Goal: Task Accomplishment & Management: Use online tool/utility

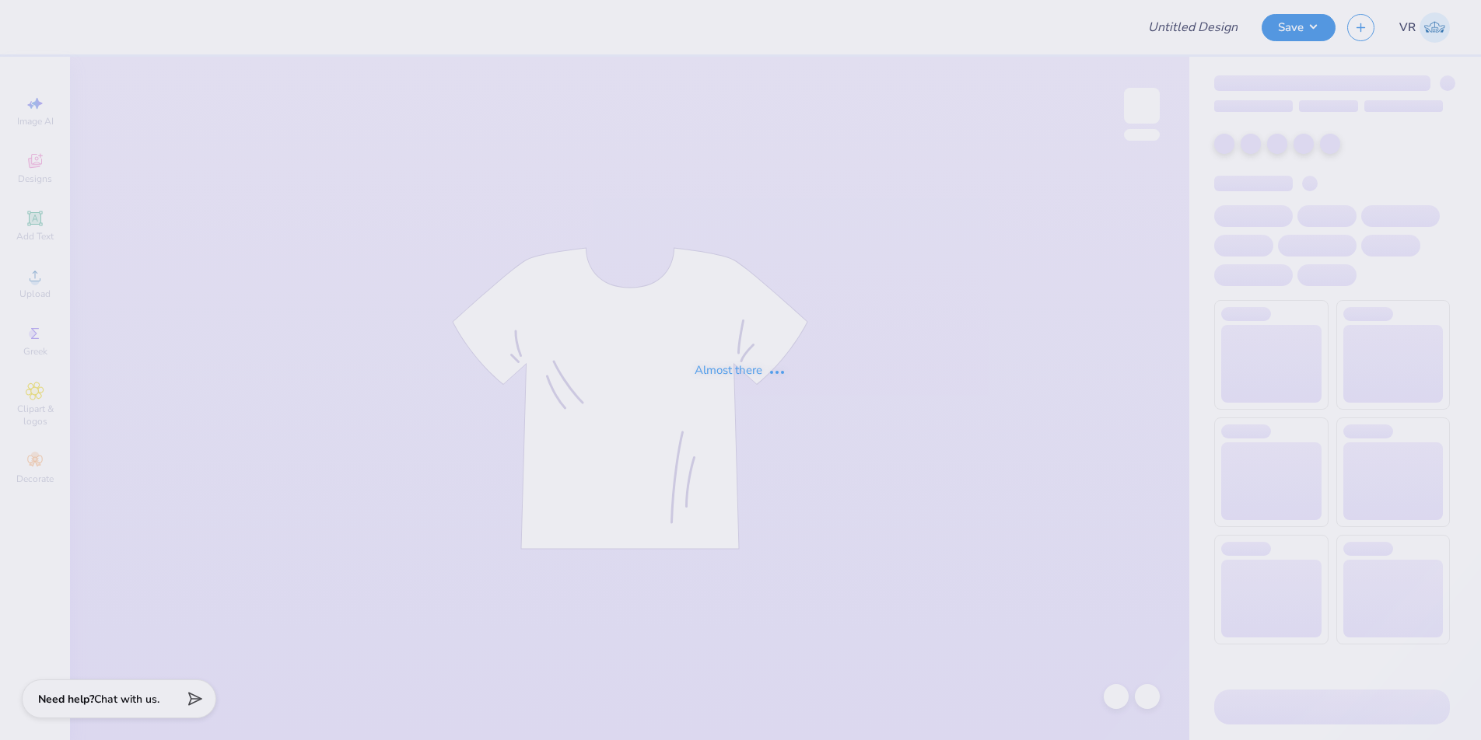
type input "Third Option"
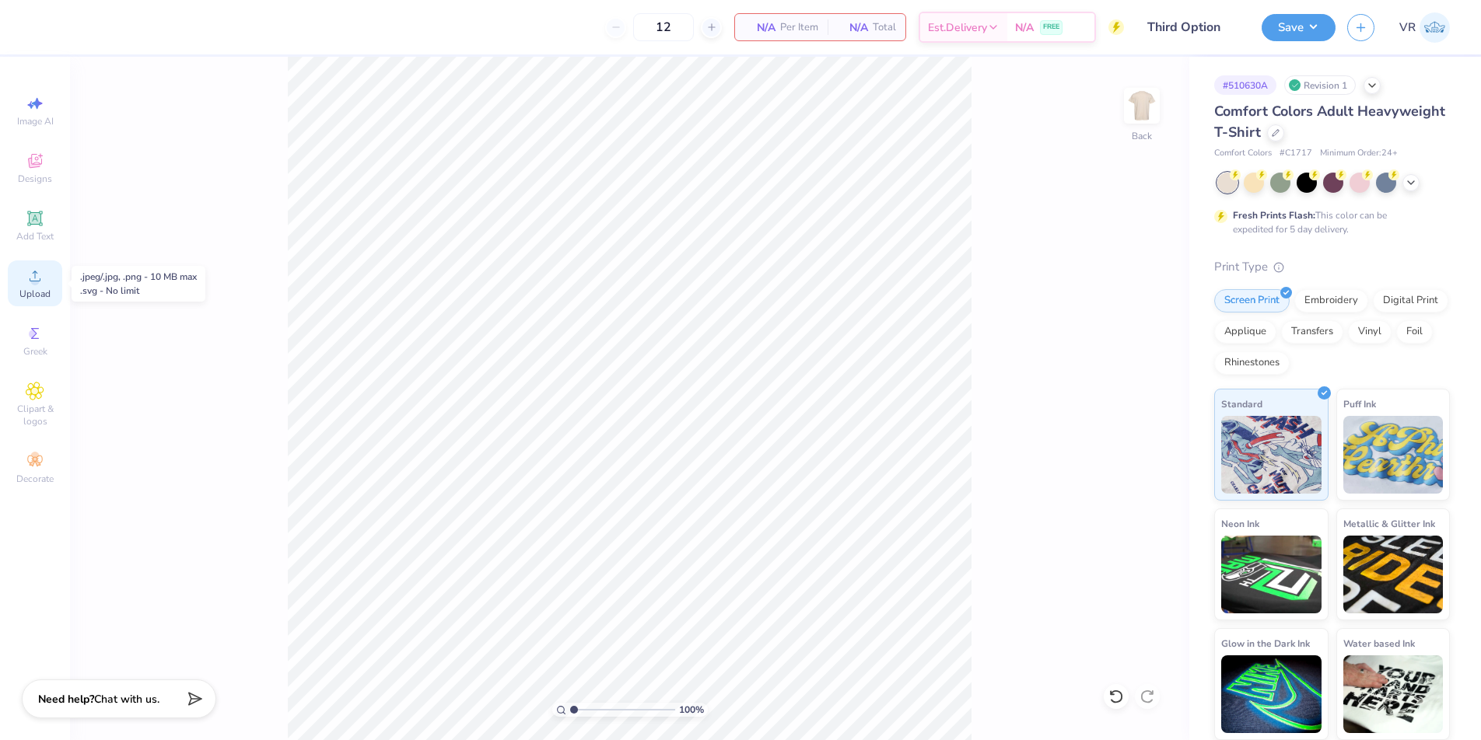
click at [40, 292] on span "Upload" at bounding box center [34, 294] width 31 height 12
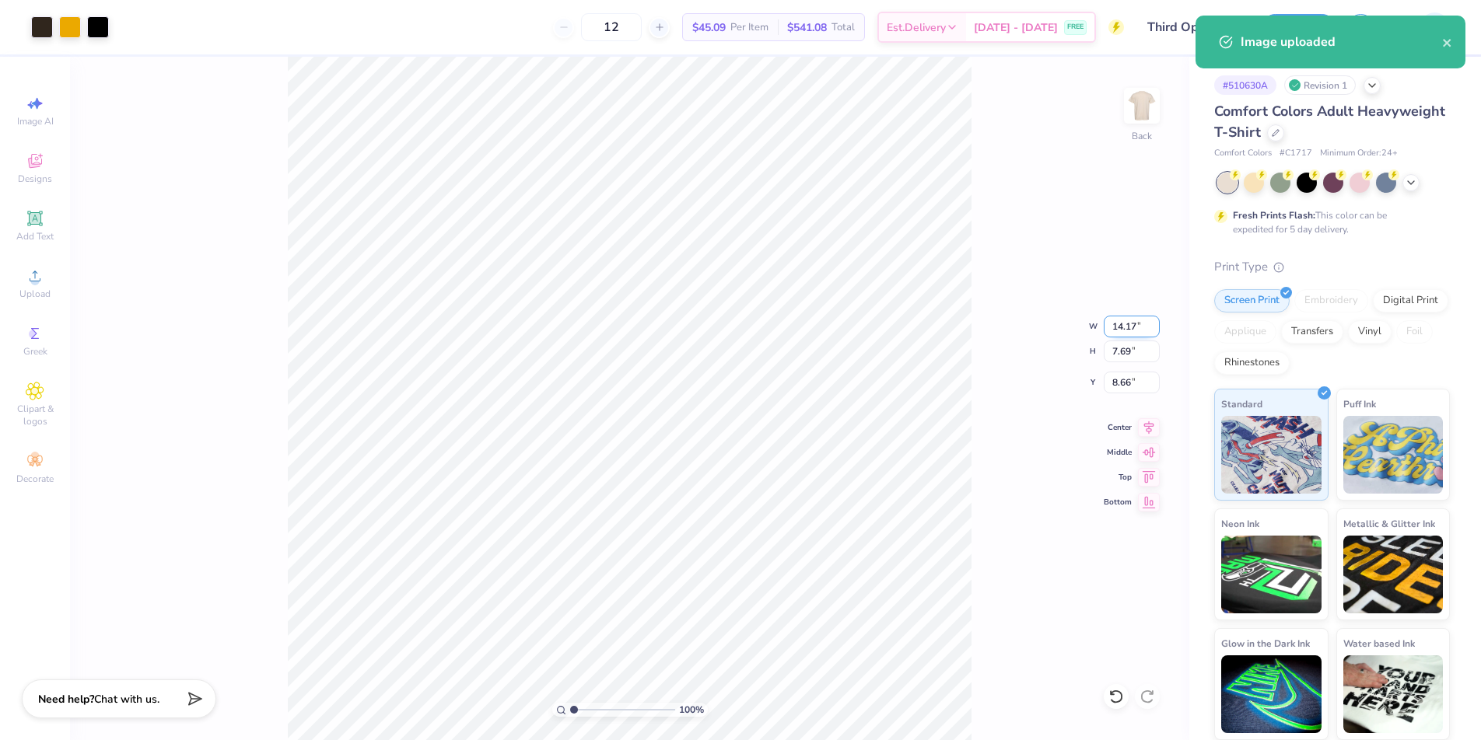
click at [1119, 330] on input "14.17" at bounding box center [1131, 327] width 56 height 22
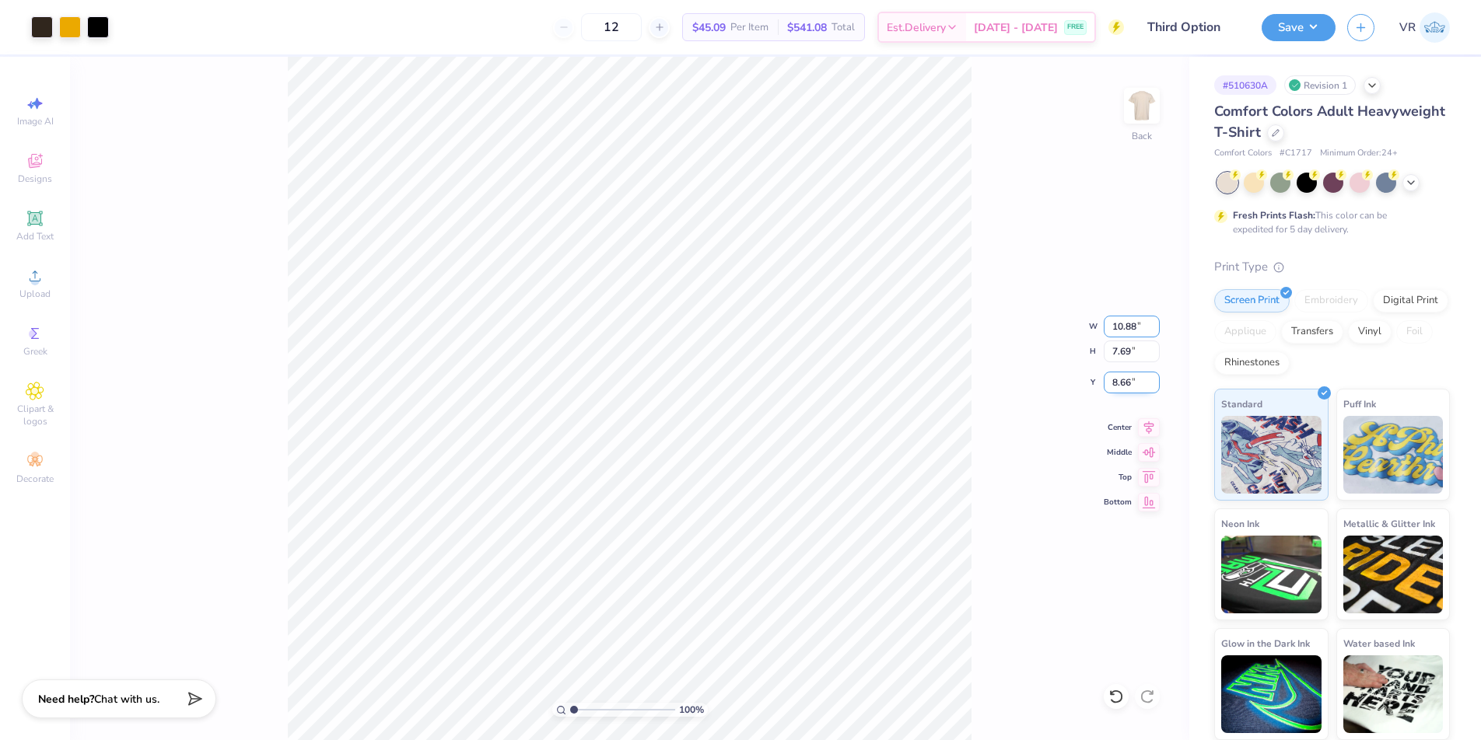
type input "10.88"
type input "5.90"
click at [1119, 382] on input "9.55" at bounding box center [1131, 383] width 56 height 22
type input "3.0"
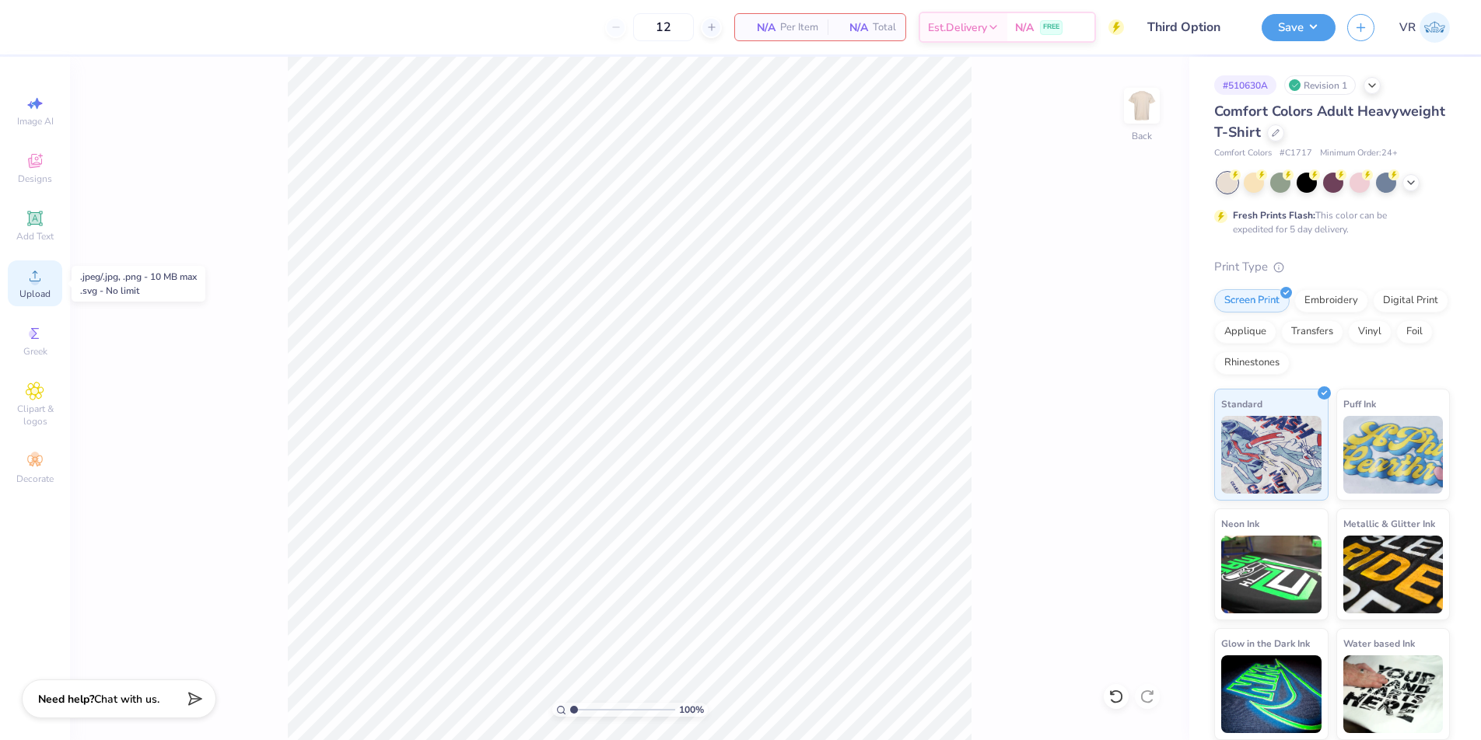
click at [42, 288] on span "Upload" at bounding box center [34, 294] width 31 height 12
click at [33, 281] on icon at bounding box center [35, 276] width 11 height 11
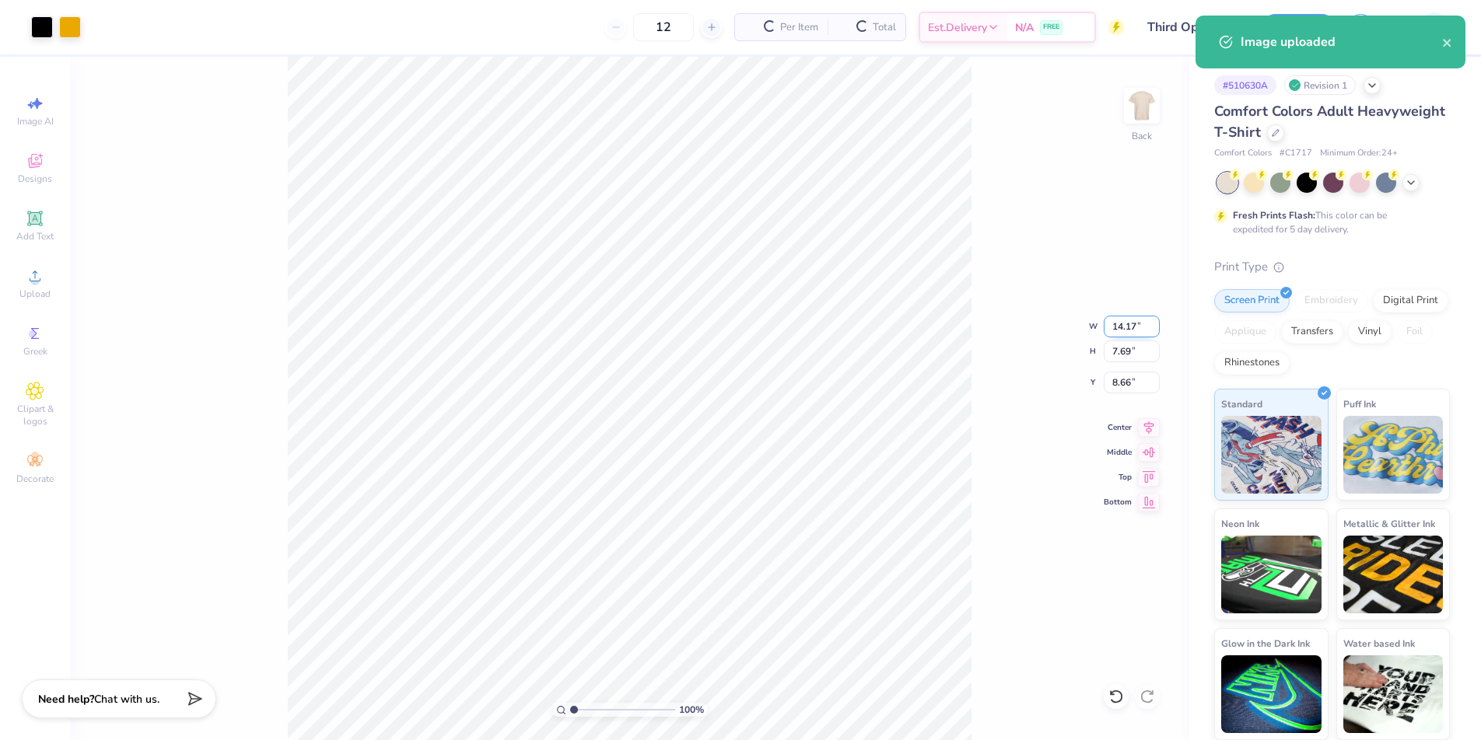
click at [1135, 330] on input "14.17" at bounding box center [1131, 327] width 56 height 22
click at [1125, 323] on input "14.17" at bounding box center [1131, 327] width 56 height 22
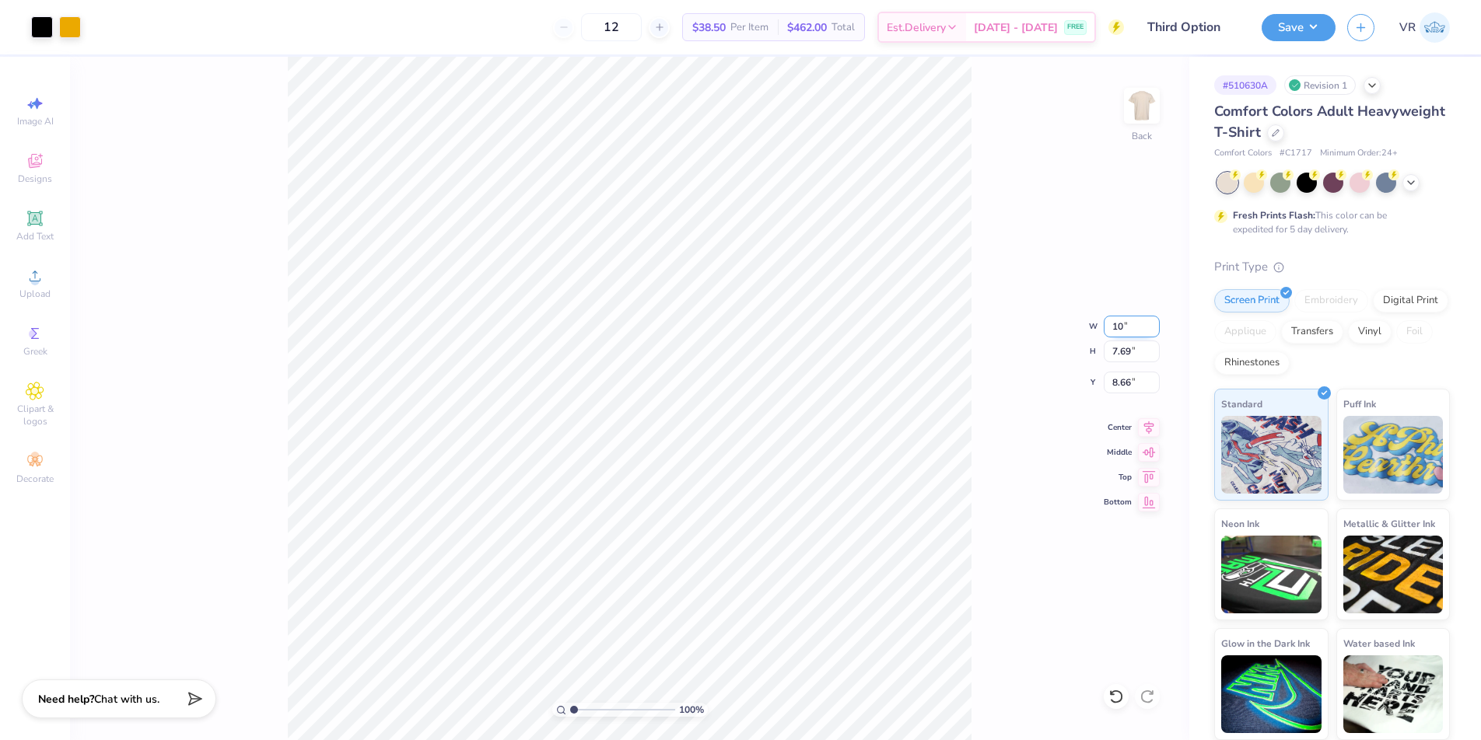
type input "1"
type input "11.00"
type input "5.97"
click at [1117, 383] on input "9.08" at bounding box center [1131, 383] width 56 height 22
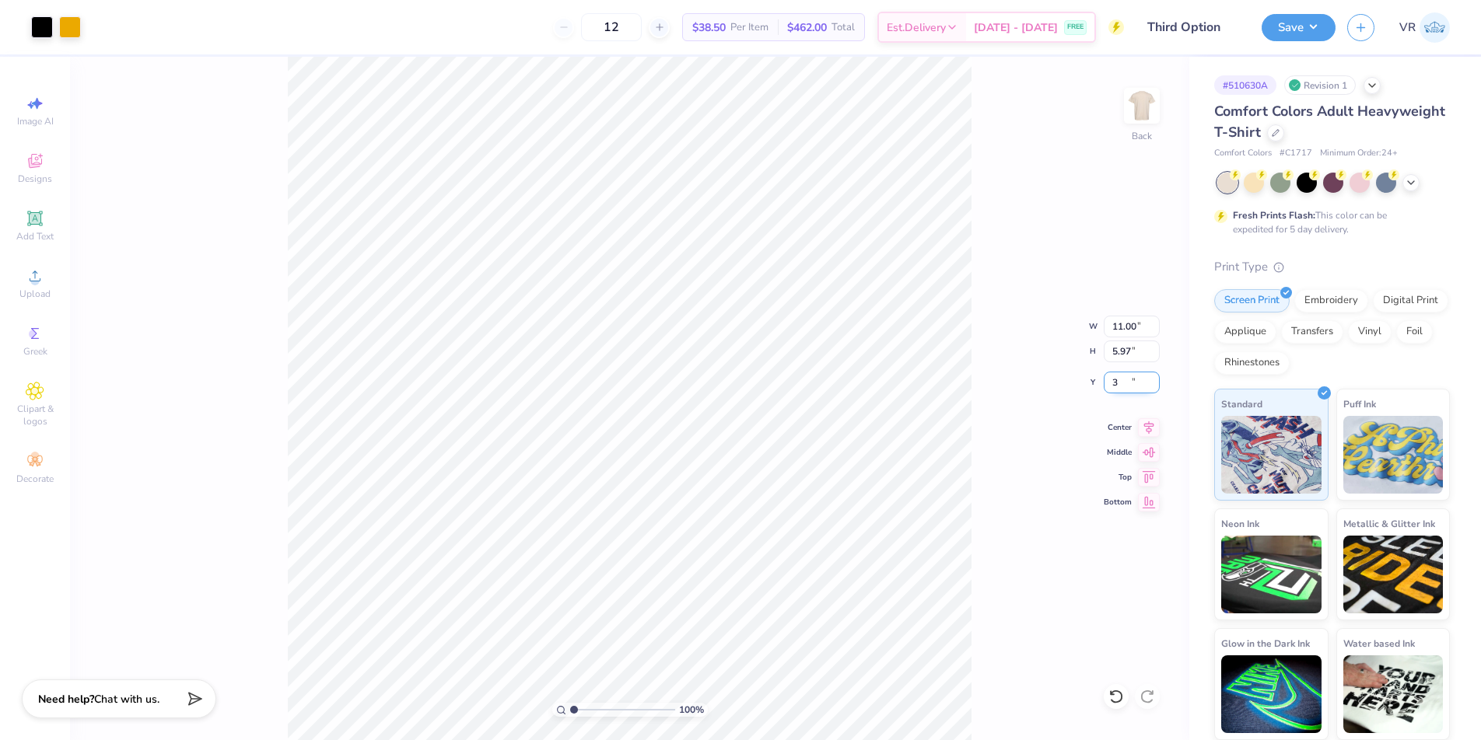
type input "3.00"
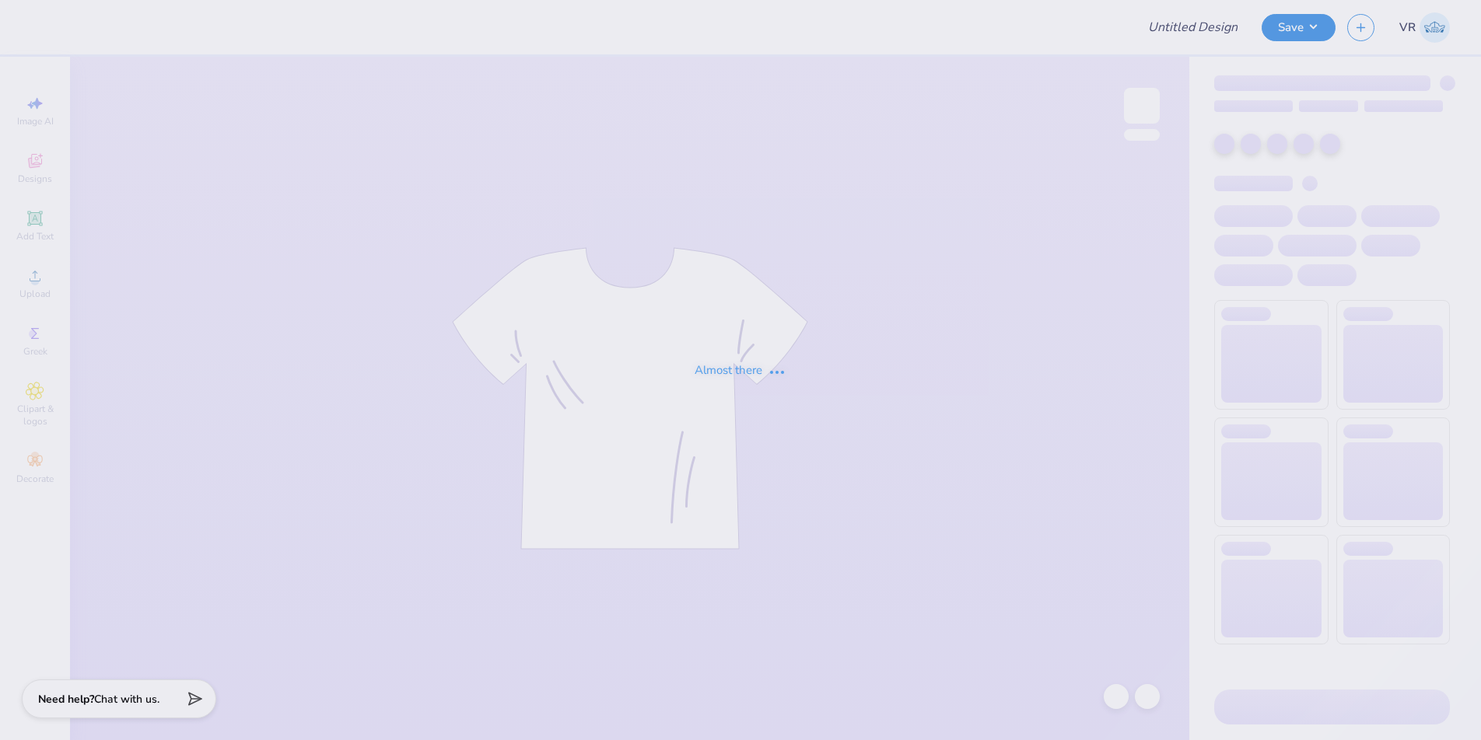
type input "Red Lips Design"
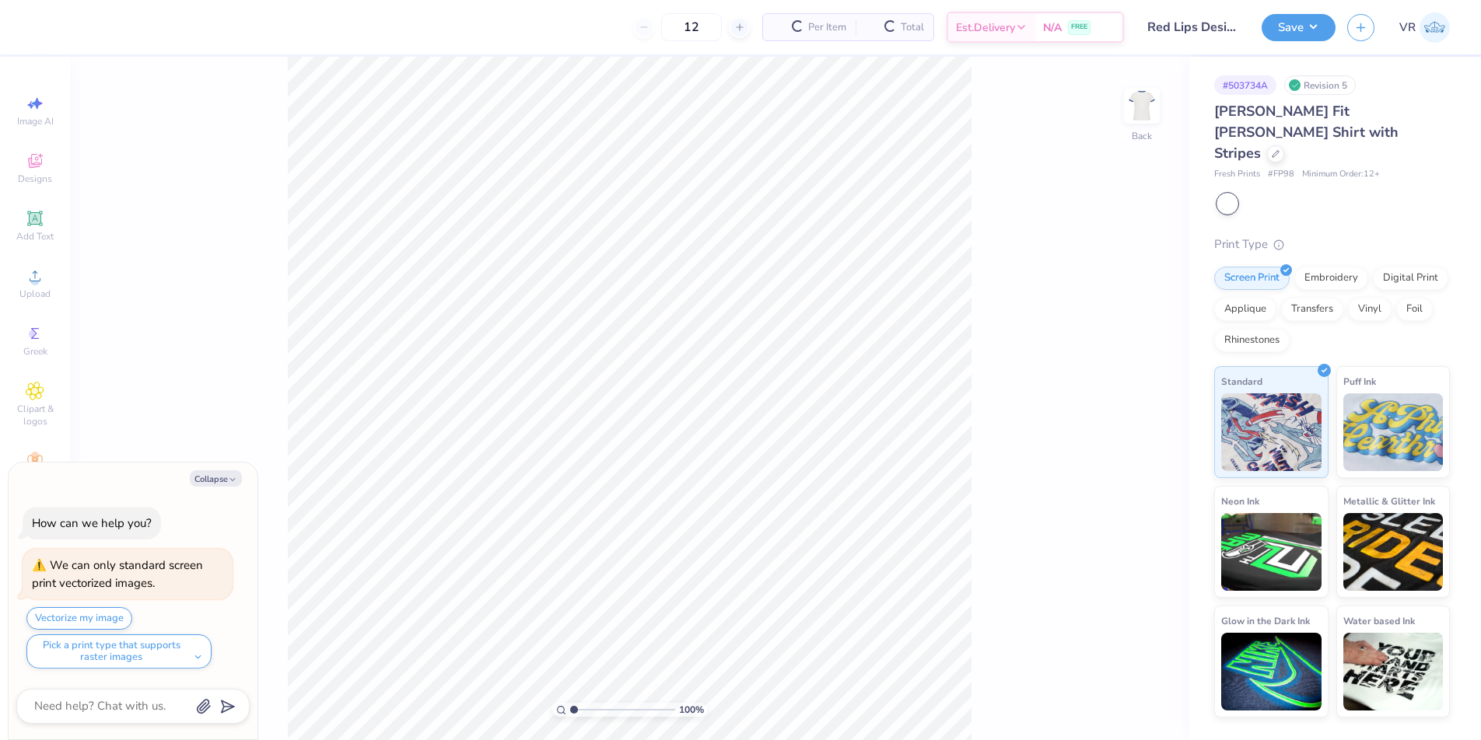
type textarea "x"
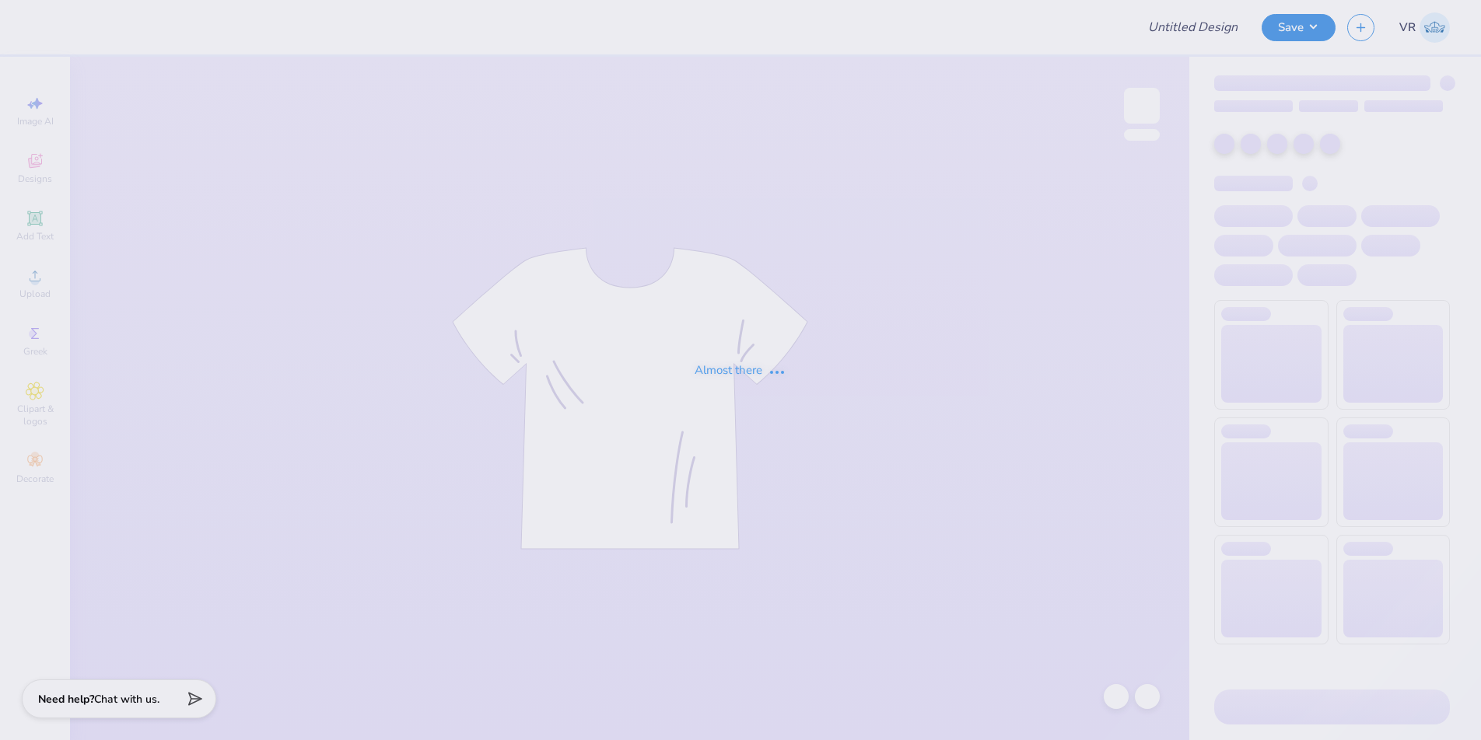
type input "Red Lips Design"
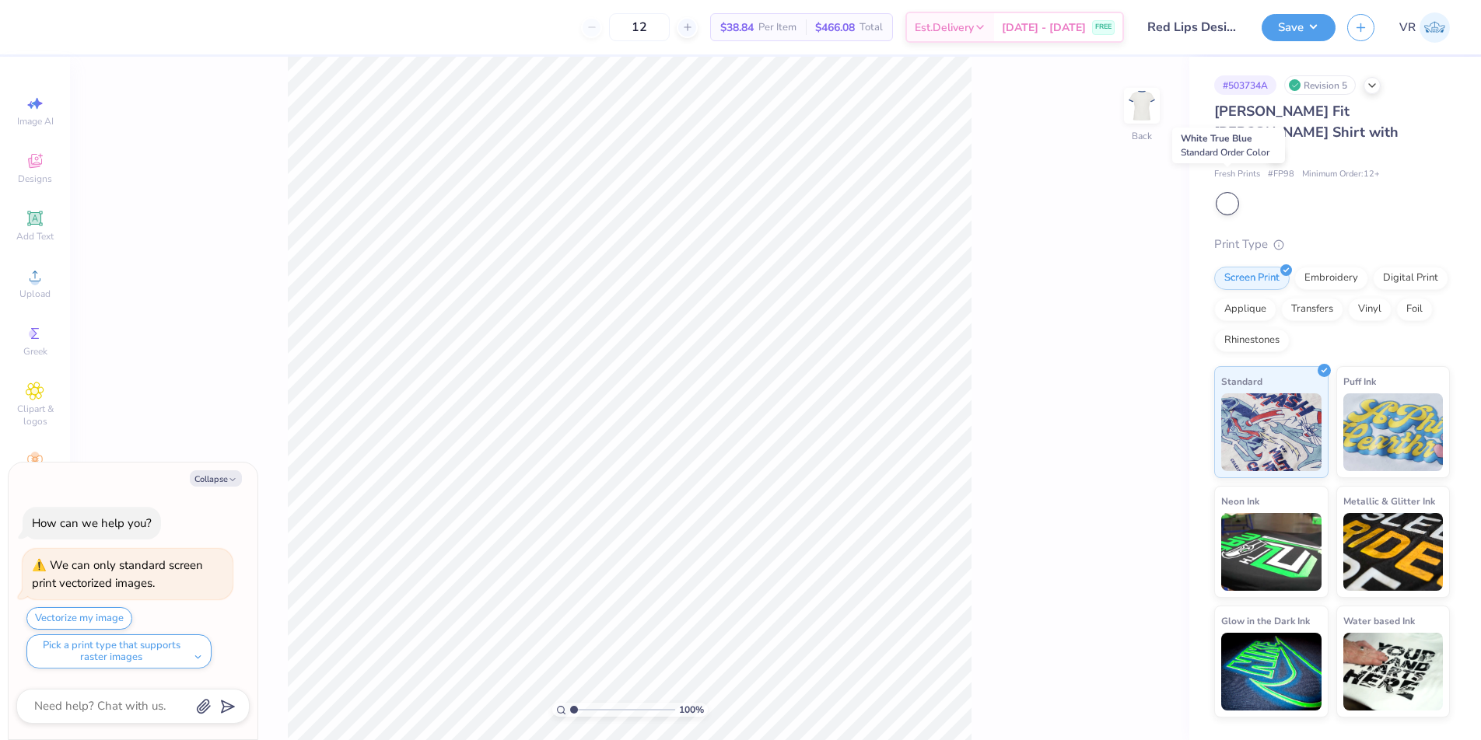
click at [1231, 194] on div at bounding box center [1227, 204] width 20 height 20
type textarea "x"
